Goal: Navigation & Orientation: Find specific page/section

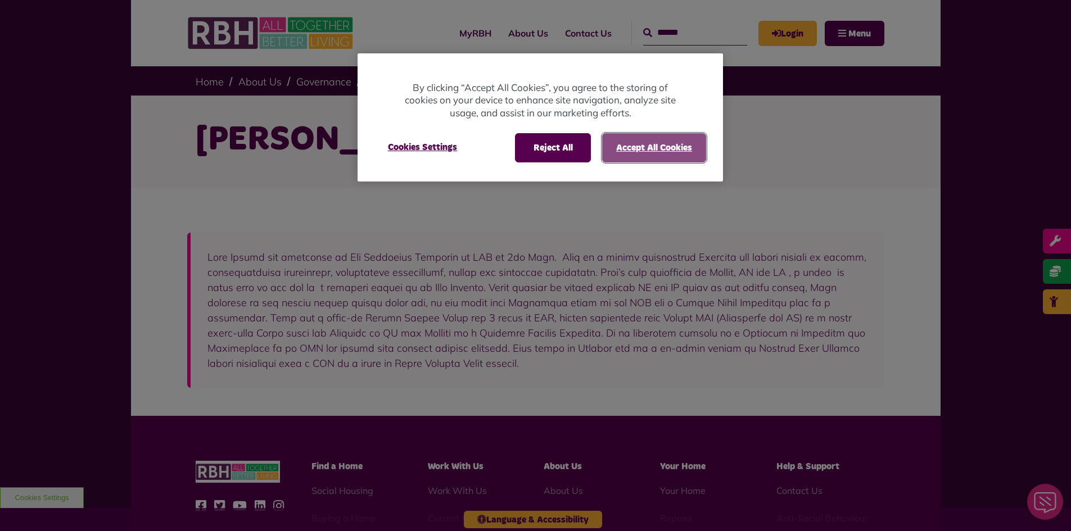
click at [653, 152] on button "Accept All Cookies" at bounding box center [654, 147] width 104 height 29
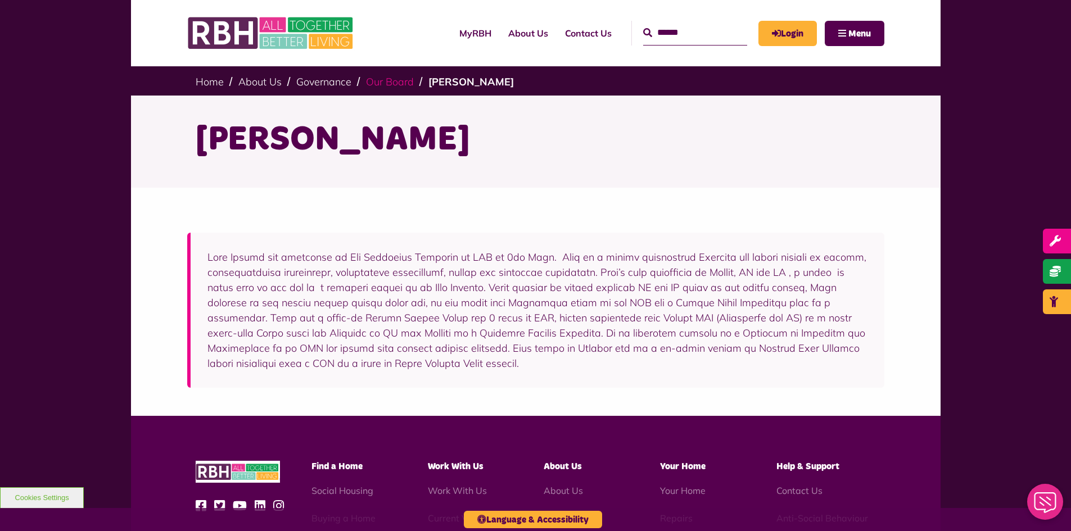
click at [388, 84] on link "Our Board" at bounding box center [390, 81] width 48 height 13
